Goal: Information Seeking & Learning: Learn about a topic

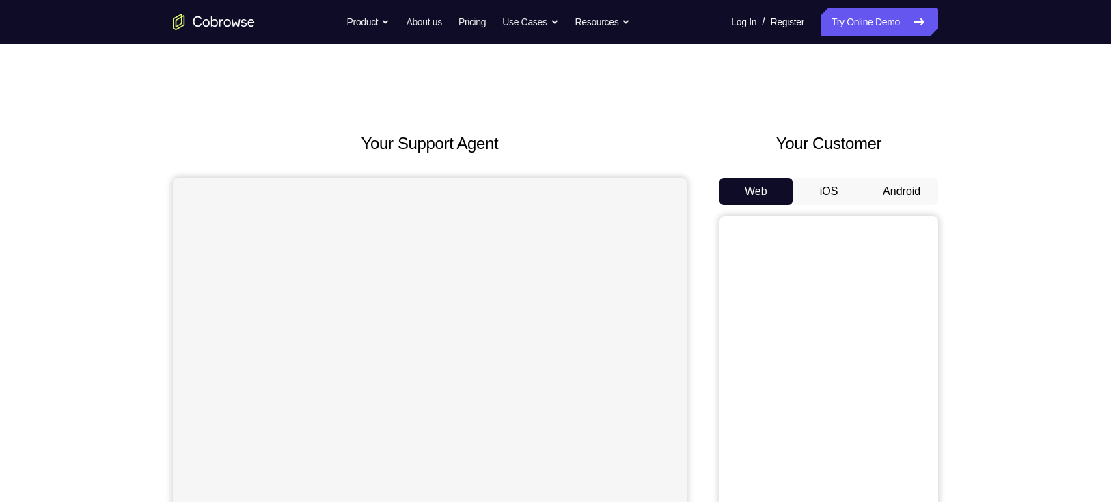
click at [901, 183] on button "Android" at bounding box center [901, 191] width 73 height 27
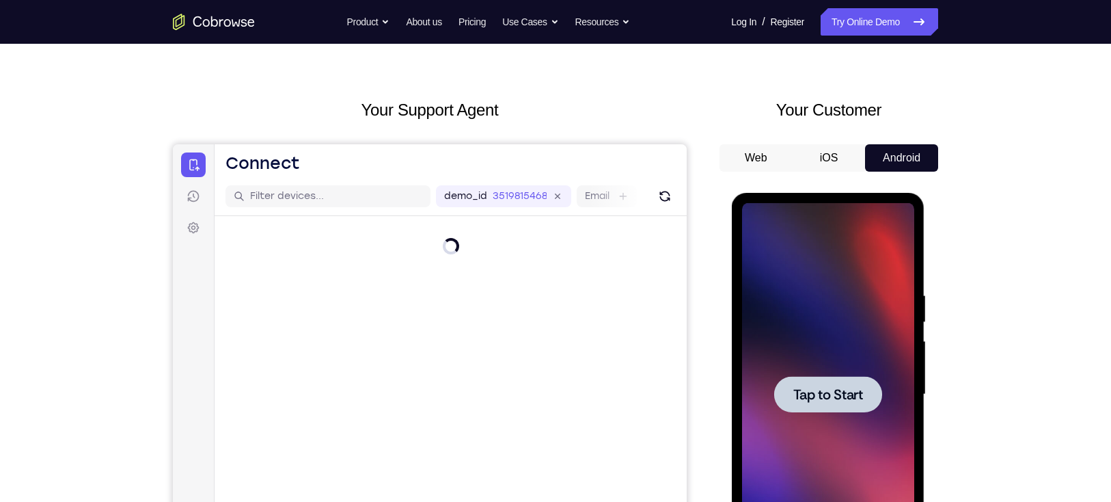
scroll to position [34, 0]
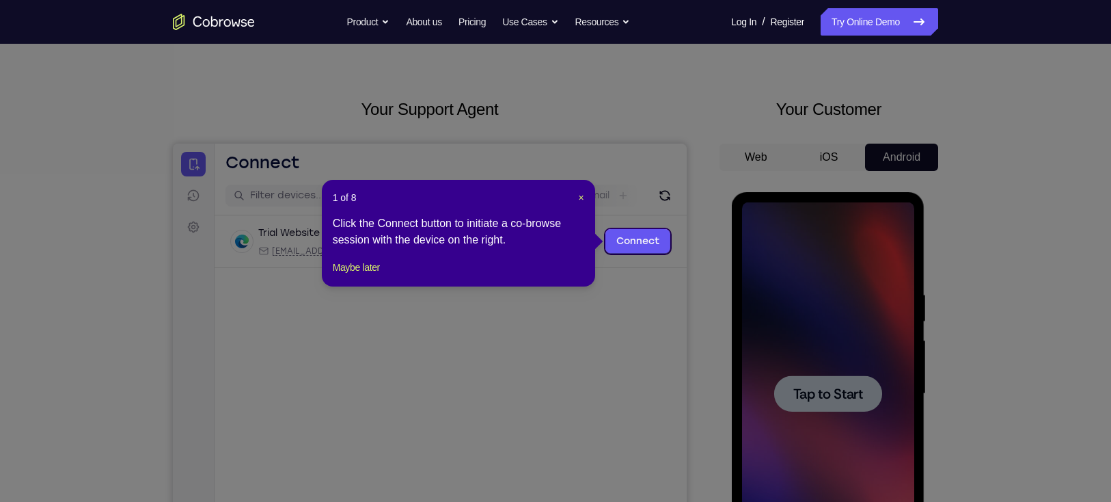
click at [845, 407] on icon at bounding box center [562, 251] width 1125 height 502
click at [584, 195] on span "×" at bounding box center [580, 197] width 5 height 11
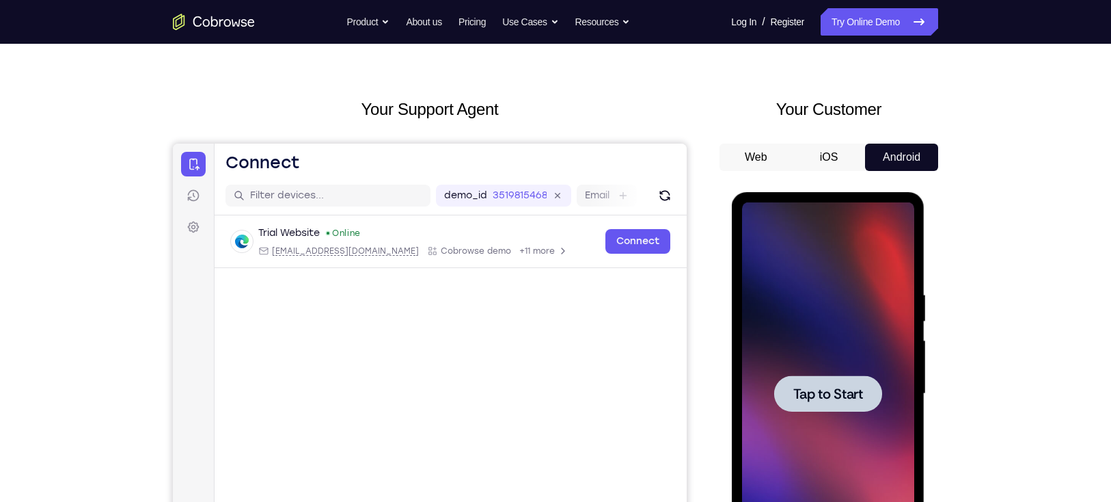
click at [871, 366] on div at bounding box center [828, 393] width 172 height 383
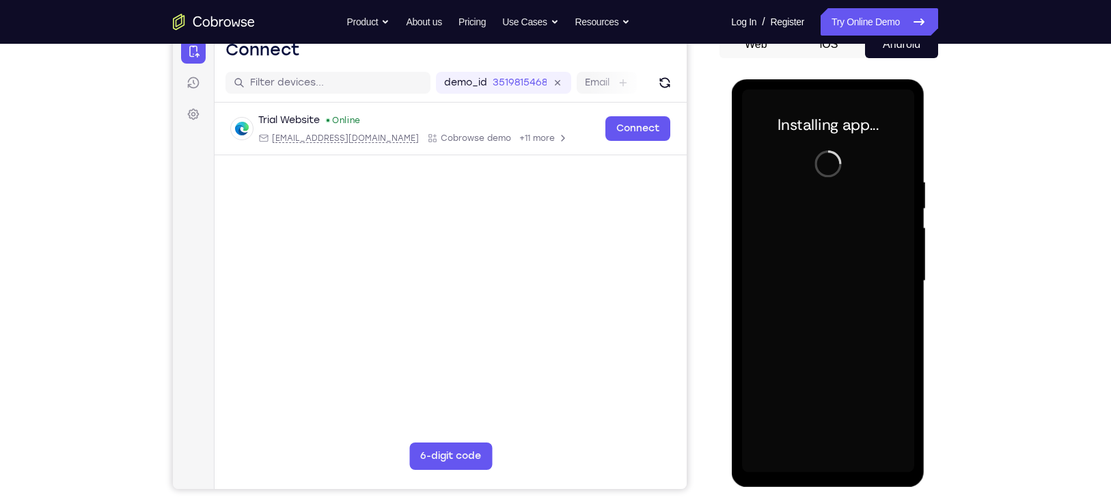
scroll to position [148, 0]
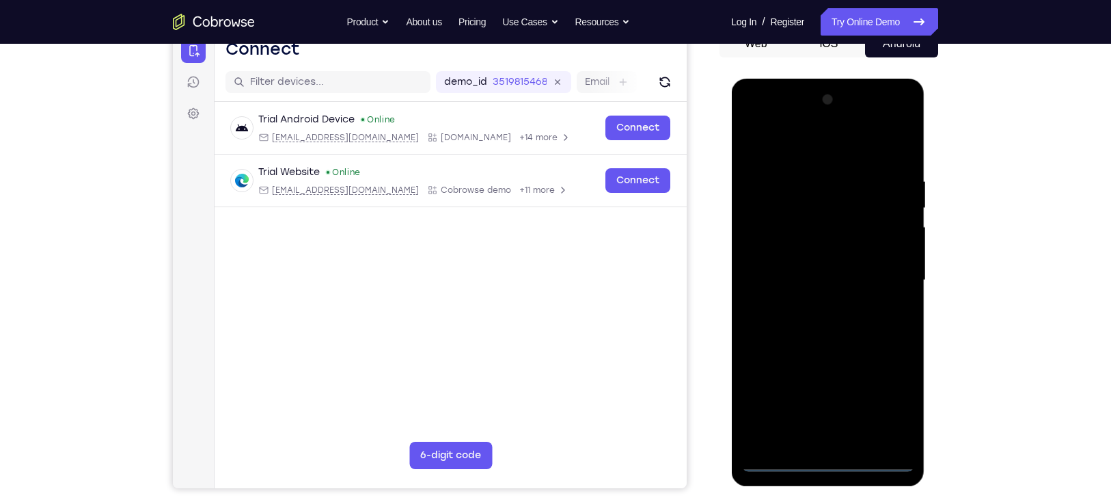
click at [828, 461] on div at bounding box center [828, 280] width 172 height 383
click at [884, 396] on div at bounding box center [828, 280] width 172 height 383
click at [789, 150] on div at bounding box center [828, 280] width 172 height 383
click at [882, 274] on div at bounding box center [828, 280] width 172 height 383
click at [815, 304] on div at bounding box center [828, 280] width 172 height 383
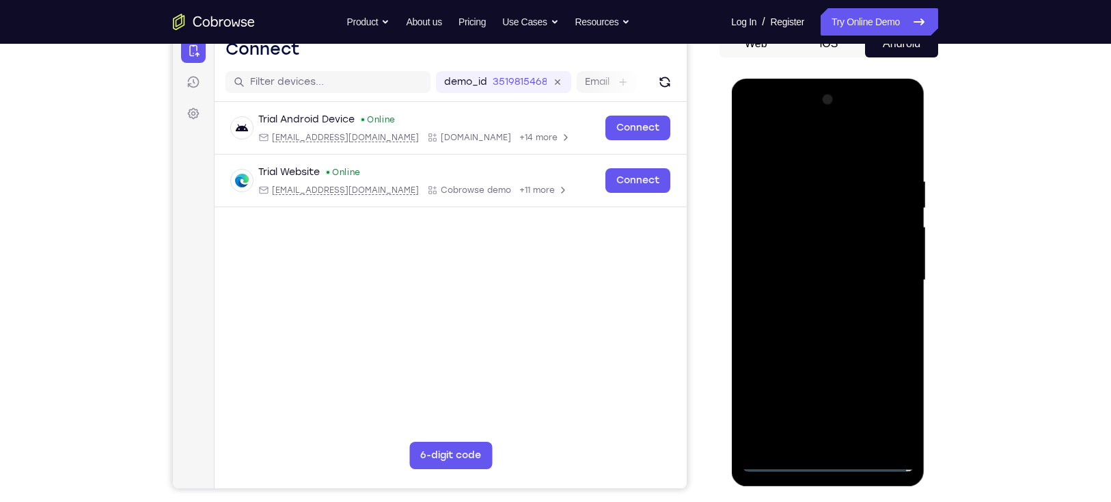
click at [828, 349] on div at bounding box center [828, 280] width 172 height 383
click at [798, 214] on div at bounding box center [828, 280] width 172 height 383
click at [802, 245] on div at bounding box center [828, 280] width 172 height 383
click at [821, 245] on div at bounding box center [828, 280] width 172 height 383
click at [839, 221] on div at bounding box center [828, 280] width 172 height 383
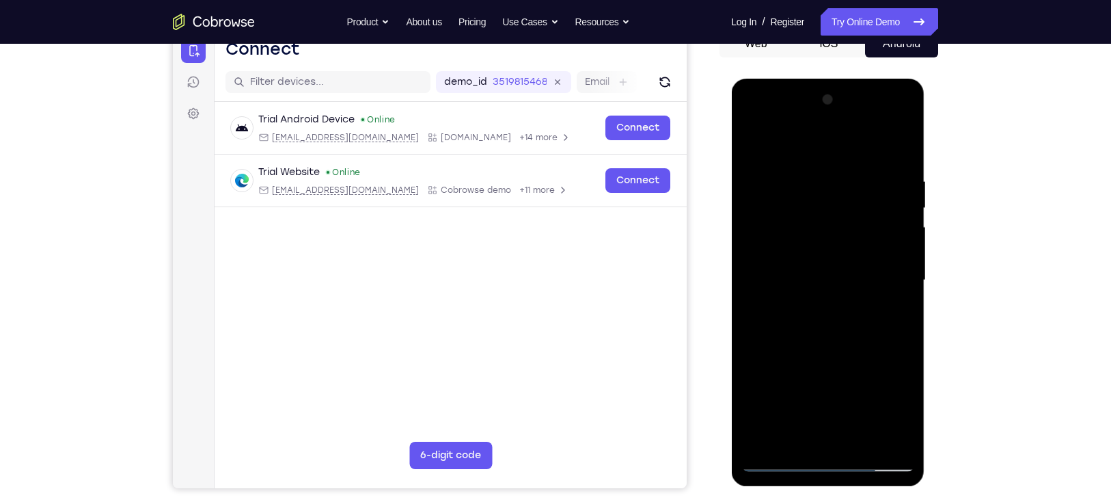
click at [822, 226] on div at bounding box center [828, 280] width 172 height 383
click at [846, 349] on div at bounding box center [828, 280] width 172 height 383
click at [863, 440] on div at bounding box center [828, 280] width 172 height 383
click at [820, 352] on div at bounding box center [828, 280] width 172 height 383
click at [840, 241] on div at bounding box center [828, 280] width 172 height 383
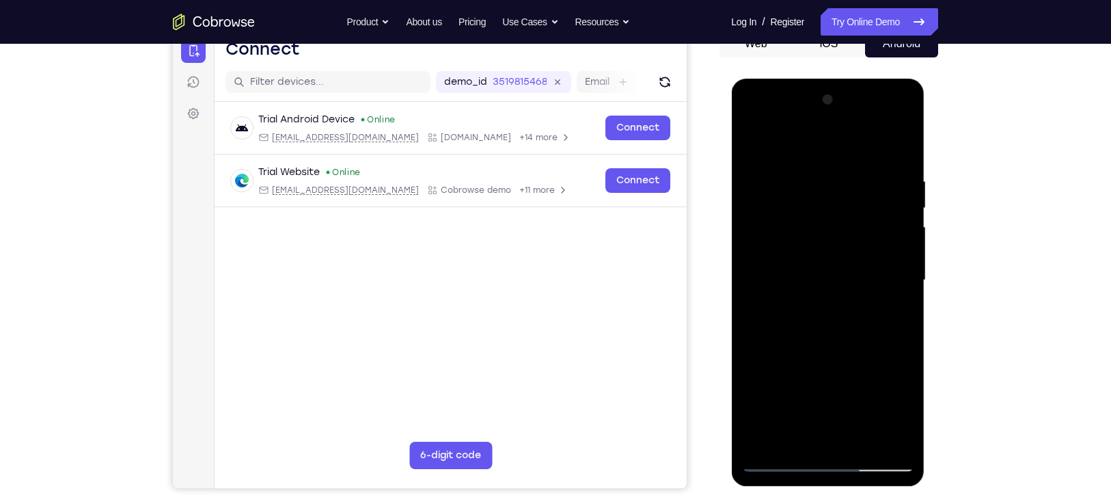
click at [845, 292] on div at bounding box center [828, 280] width 172 height 383
click at [878, 293] on div at bounding box center [828, 280] width 172 height 383
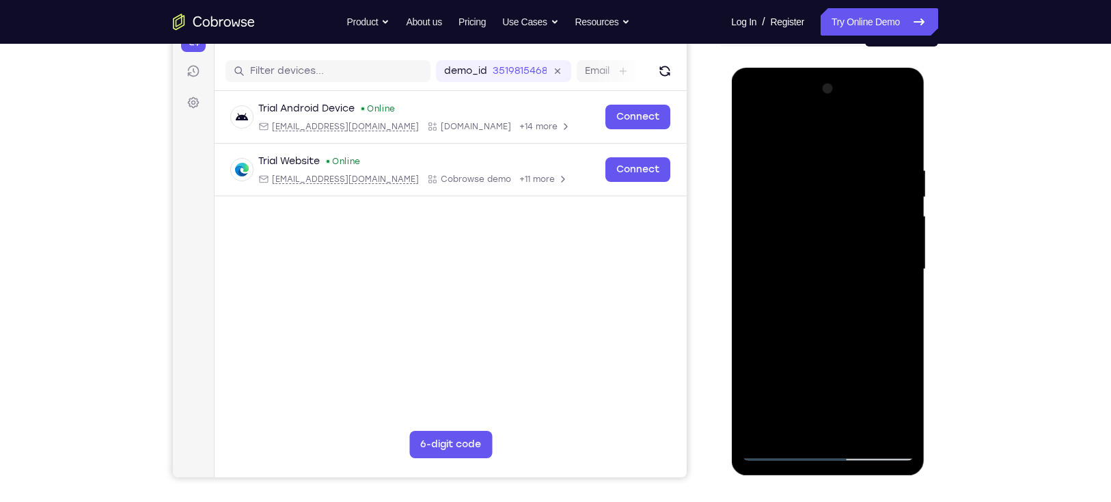
click at [792, 432] on div at bounding box center [828, 269] width 172 height 383
click at [865, 347] on div at bounding box center [828, 269] width 172 height 383
click at [898, 291] on div at bounding box center [828, 269] width 172 height 383
click at [784, 159] on div at bounding box center [828, 269] width 172 height 383
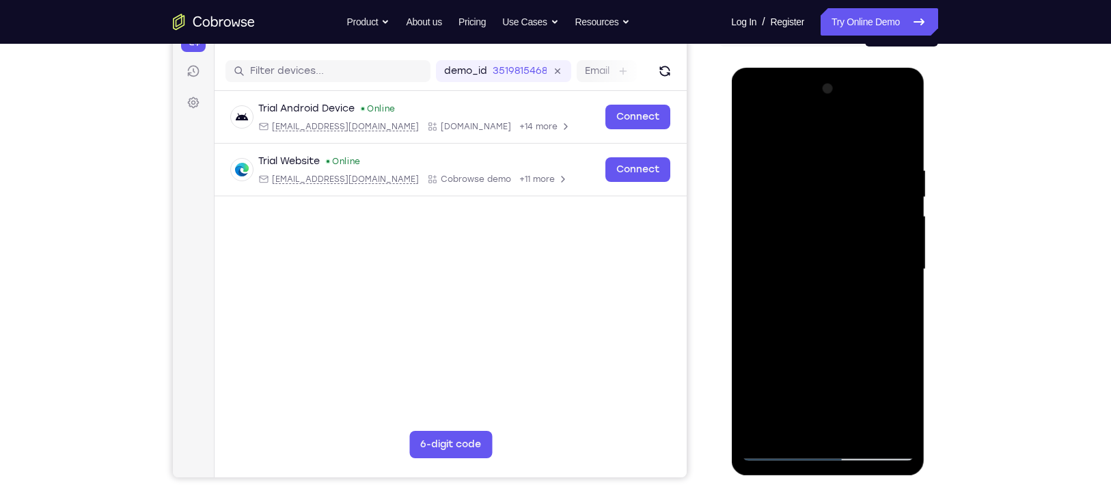
click at [813, 276] on div at bounding box center [828, 269] width 172 height 383
click at [897, 405] on div at bounding box center [828, 269] width 172 height 383
click at [891, 303] on div at bounding box center [828, 269] width 172 height 383
drag, startPoint x: 784, startPoint y: 197, endPoint x: 770, endPoint y: 424, distance: 227.3
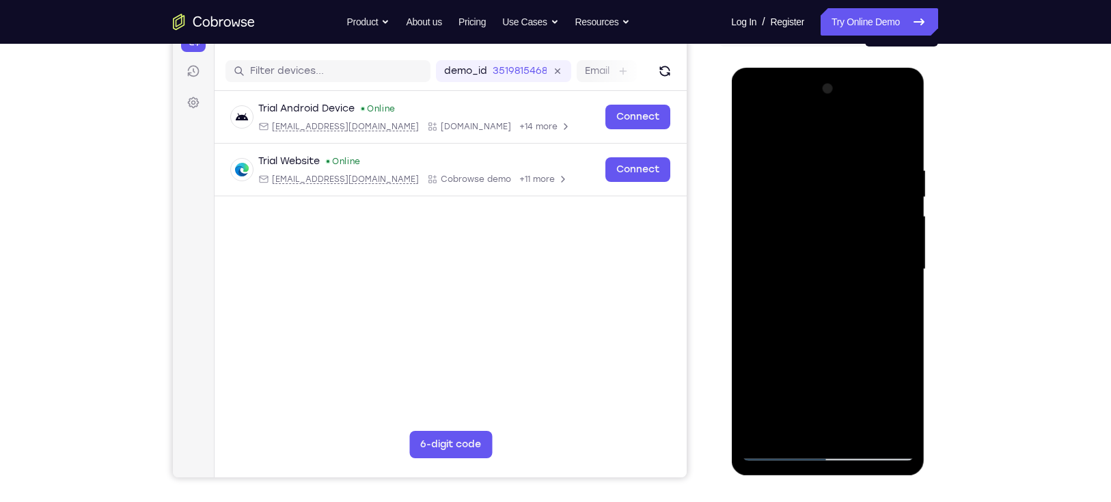
click at [770, 424] on div at bounding box center [828, 269] width 172 height 383
click at [794, 195] on div at bounding box center [828, 269] width 172 height 383
click at [822, 198] on div at bounding box center [828, 269] width 172 height 383
click at [903, 398] on div at bounding box center [828, 269] width 172 height 383
click at [895, 304] on div at bounding box center [828, 269] width 172 height 383
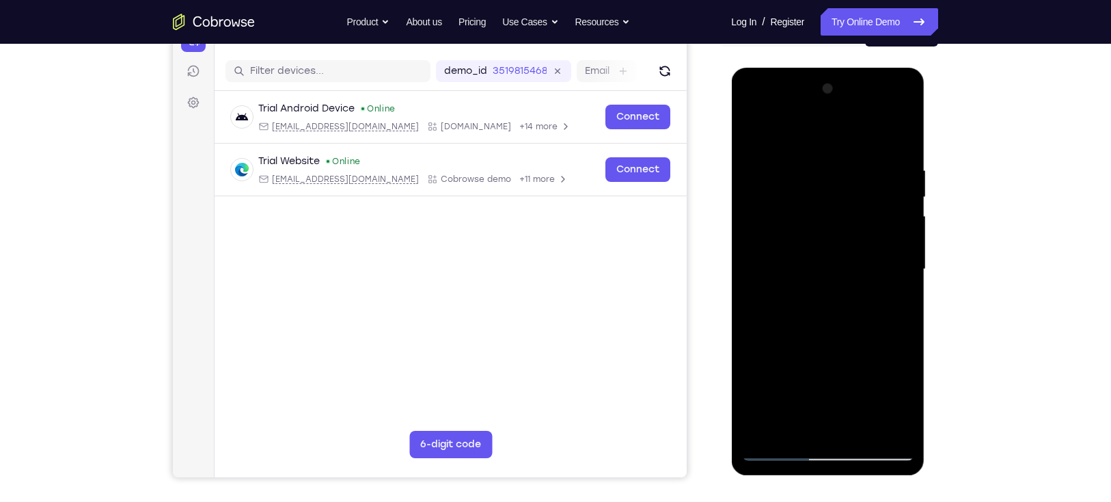
click at [753, 133] on div at bounding box center [828, 269] width 172 height 383
click at [754, 128] on div at bounding box center [828, 269] width 172 height 383
click at [902, 129] on div at bounding box center [828, 269] width 172 height 383
click at [871, 159] on div at bounding box center [828, 269] width 172 height 383
click at [818, 156] on div at bounding box center [828, 269] width 172 height 383
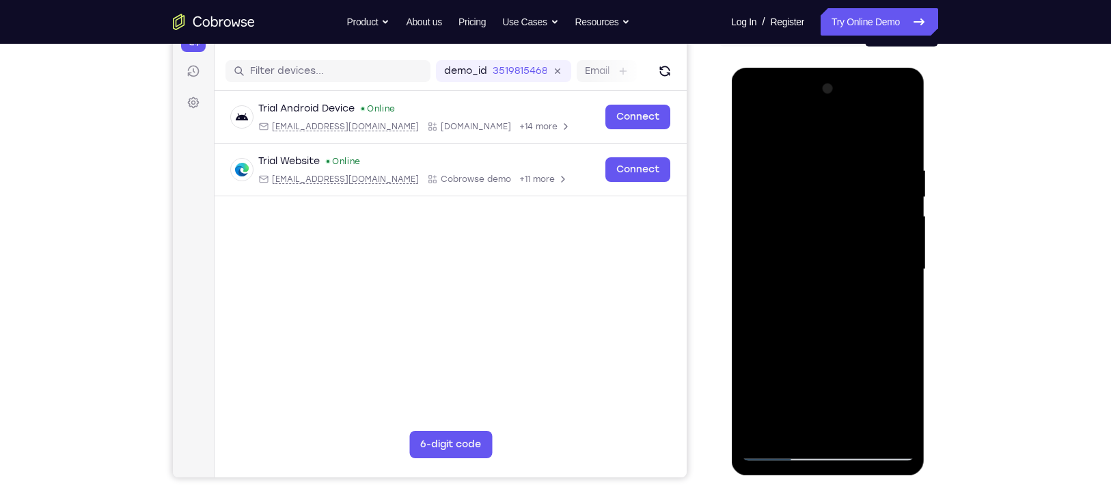
click at [751, 133] on div at bounding box center [828, 269] width 172 height 383
click at [845, 150] on div at bounding box center [828, 269] width 172 height 383
click at [897, 149] on div at bounding box center [828, 269] width 172 height 383
click at [753, 127] on div at bounding box center [828, 269] width 172 height 383
click at [762, 432] on div at bounding box center [828, 269] width 172 height 383
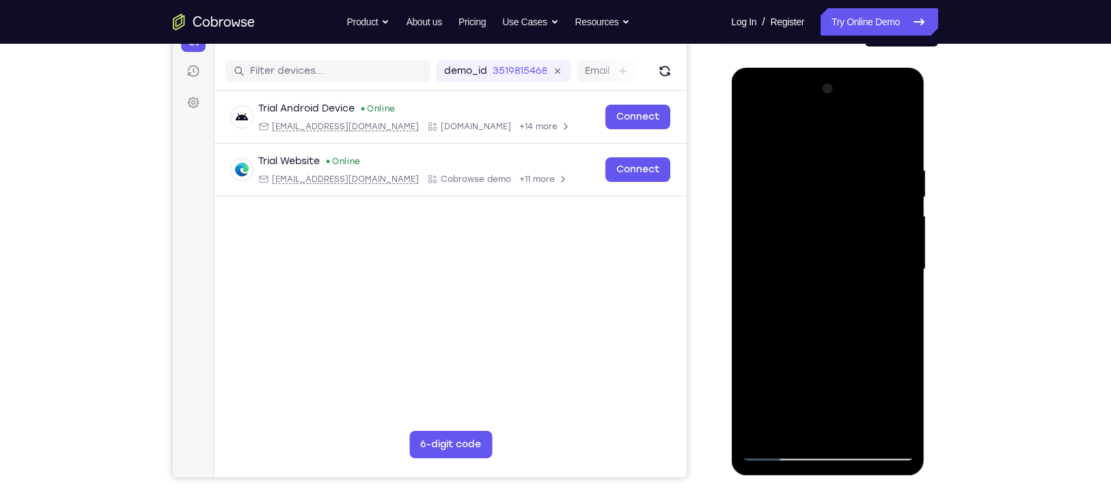
click at [856, 425] on div at bounding box center [828, 269] width 172 height 383
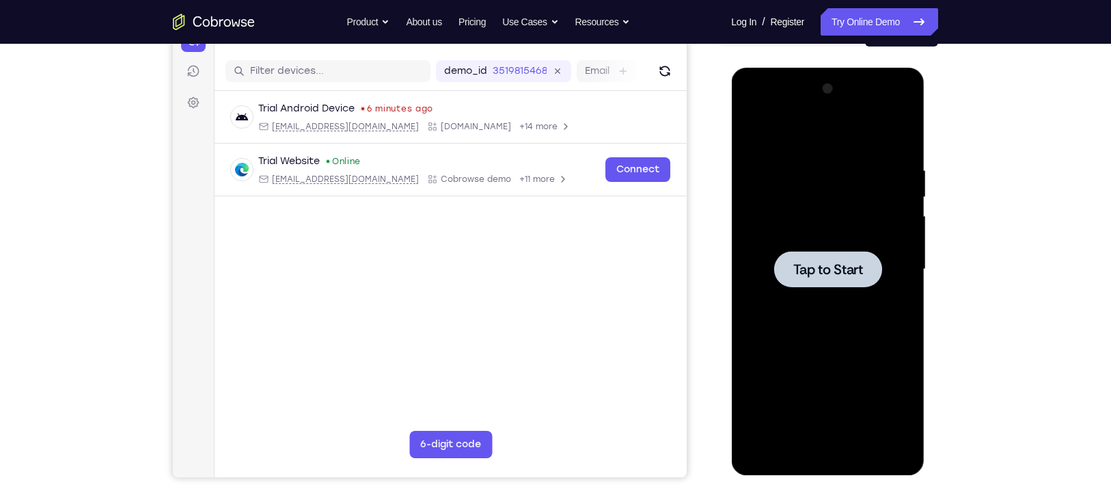
click at [856, 296] on div at bounding box center [828, 269] width 172 height 383
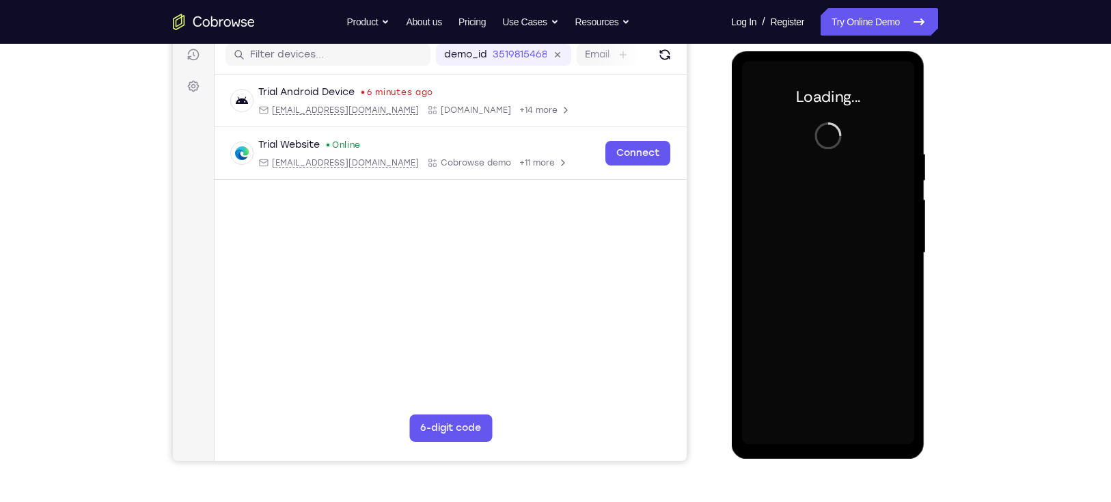
scroll to position [178, 0]
